Goal: Communication & Community: Answer question/provide support

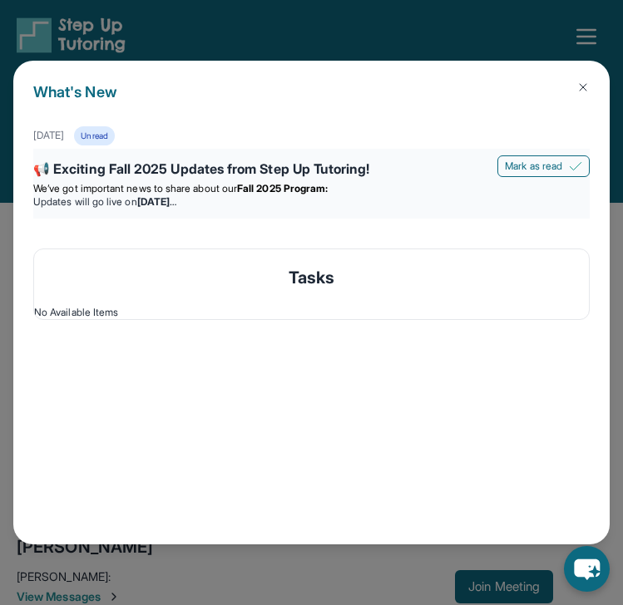
click at [337, 177] on div "📢 Exciting Fall 2025 Updates from Step Up Tutoring!" at bounding box center [311, 170] width 556 height 23
click at [293, 145] on div "[DATE] Unread" at bounding box center [311, 135] width 556 height 19
click at [284, 165] on div "📢 Exciting Fall 2025 Updates from Step Up Tutoring!" at bounding box center [311, 170] width 556 height 23
click at [569, 86] on button at bounding box center [582, 87] width 33 height 33
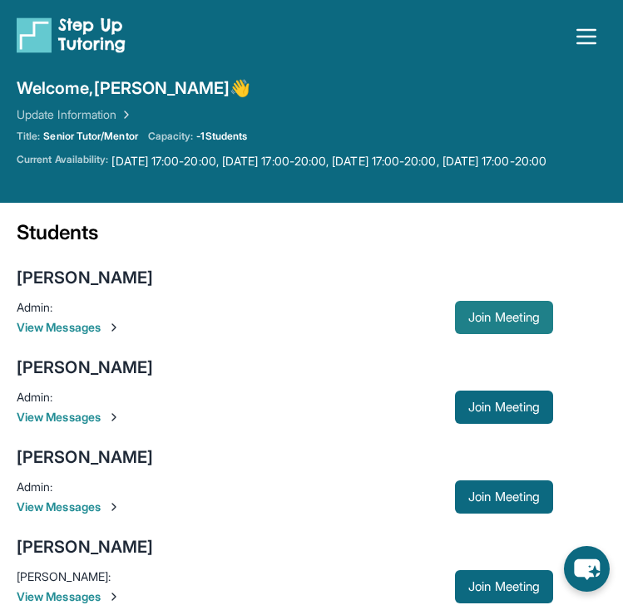
click at [491, 320] on button "Join Meeting" at bounding box center [504, 317] width 98 height 33
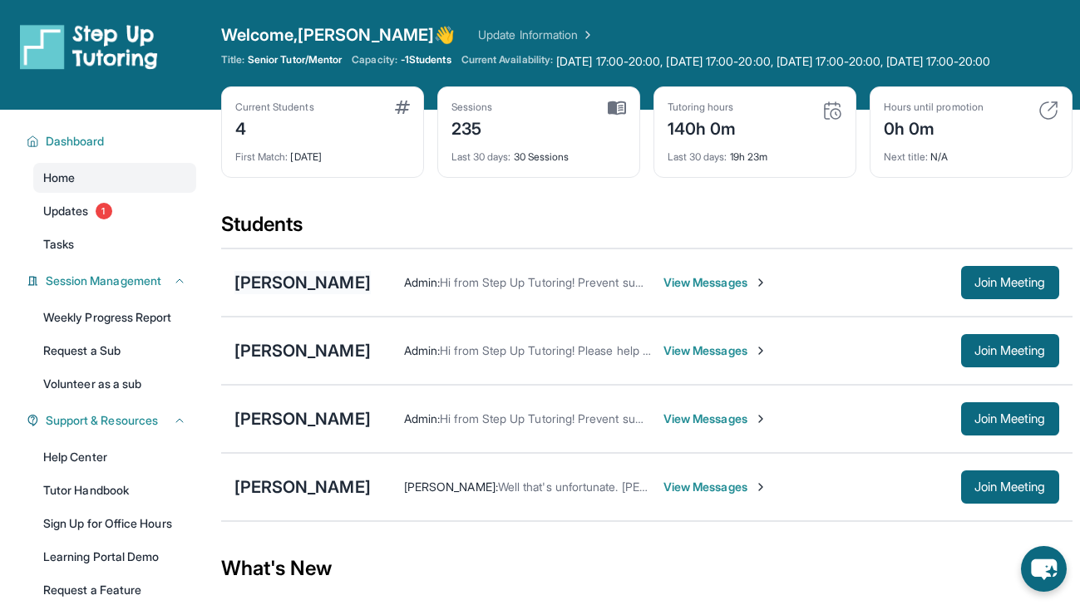
click at [331, 294] on div "[PERSON_NAME]" at bounding box center [302, 282] width 136 height 23
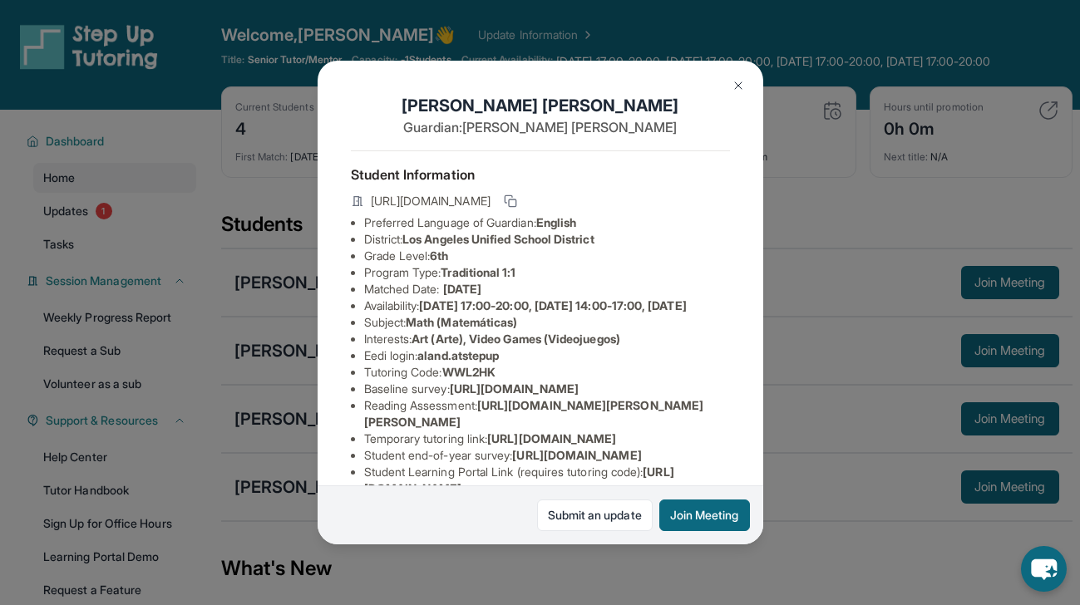
click at [622, 233] on div "[PERSON_NAME] Guardian: [PERSON_NAME] Student Information [URL][DOMAIN_NAME] Pr…" at bounding box center [540, 302] width 1080 height 605
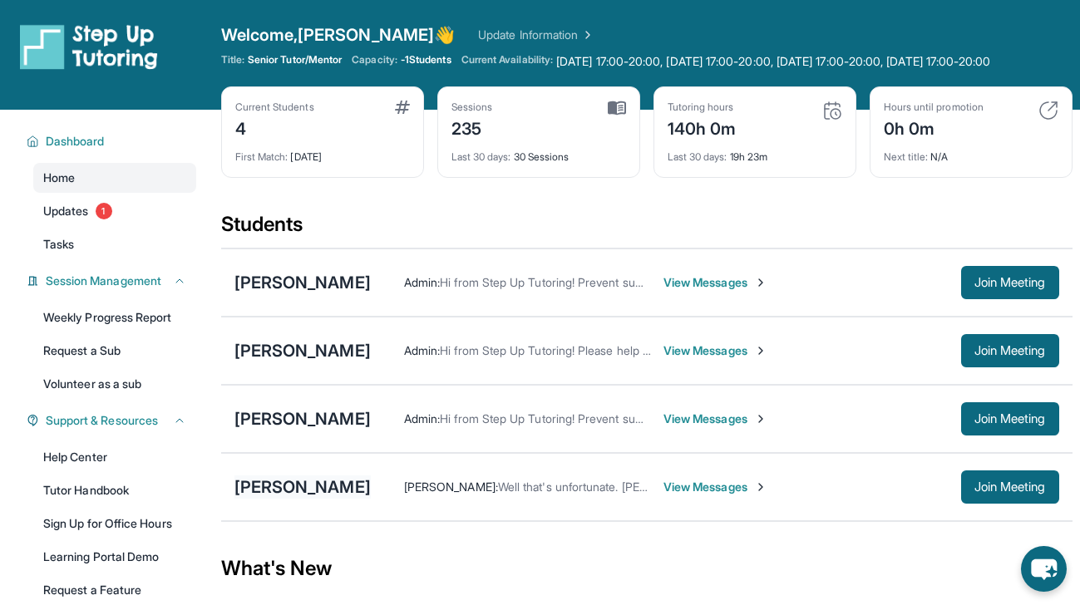
click at [292, 499] on div "[PERSON_NAME]" at bounding box center [302, 486] width 136 height 23
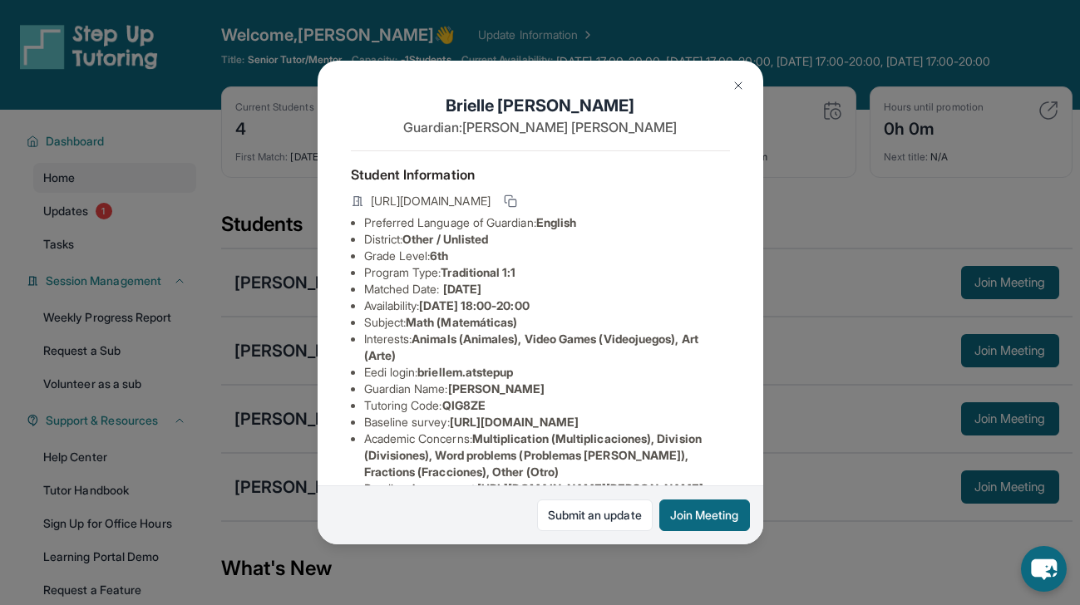
click at [622, 159] on div "[PERSON_NAME] Guardian: [PERSON_NAME] Student Information [URL][DOMAIN_NAME] Pr…" at bounding box center [540, 302] width 1080 height 605
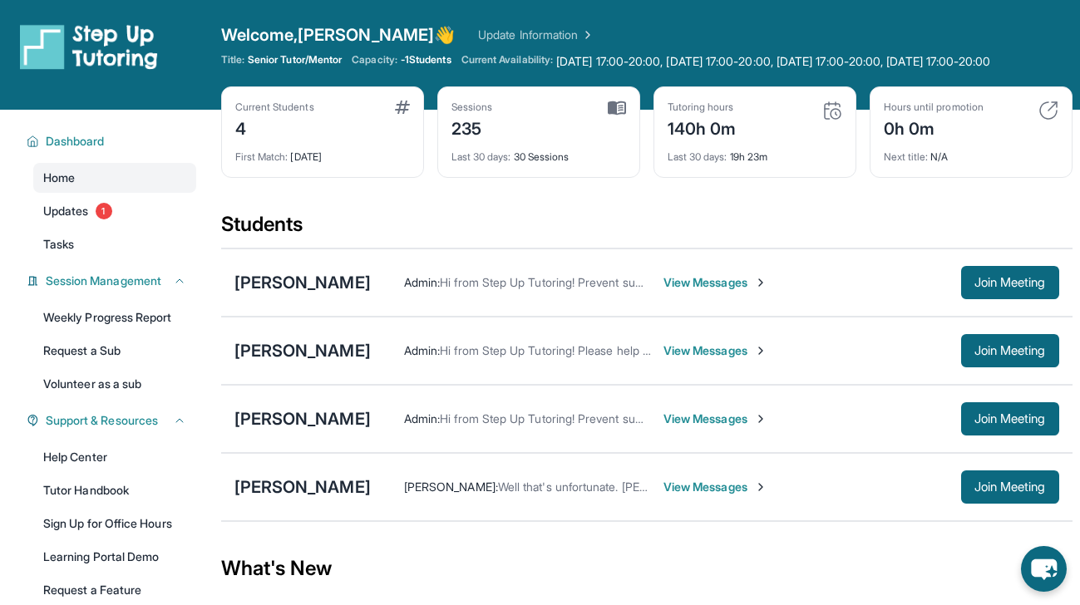
click at [312, 287] on div "[PERSON_NAME] Admin : Hi from Step Up Tutoring! Prevent summer learning loss an…" at bounding box center [646, 283] width 851 height 68
click at [319, 294] on div "[PERSON_NAME]" at bounding box center [302, 282] width 136 height 23
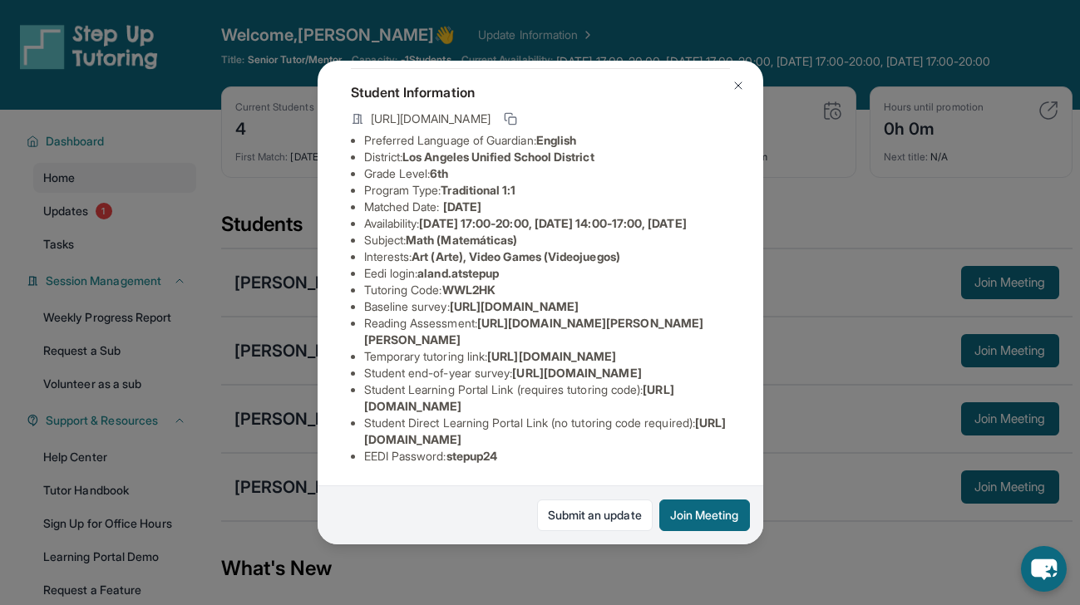
scroll to position [124, 4]
click at [245, 420] on div "[PERSON_NAME] Guardian: [PERSON_NAME] Student Information [URL][DOMAIN_NAME] Pr…" at bounding box center [540, 302] width 1080 height 605
